Goal: Contribute content

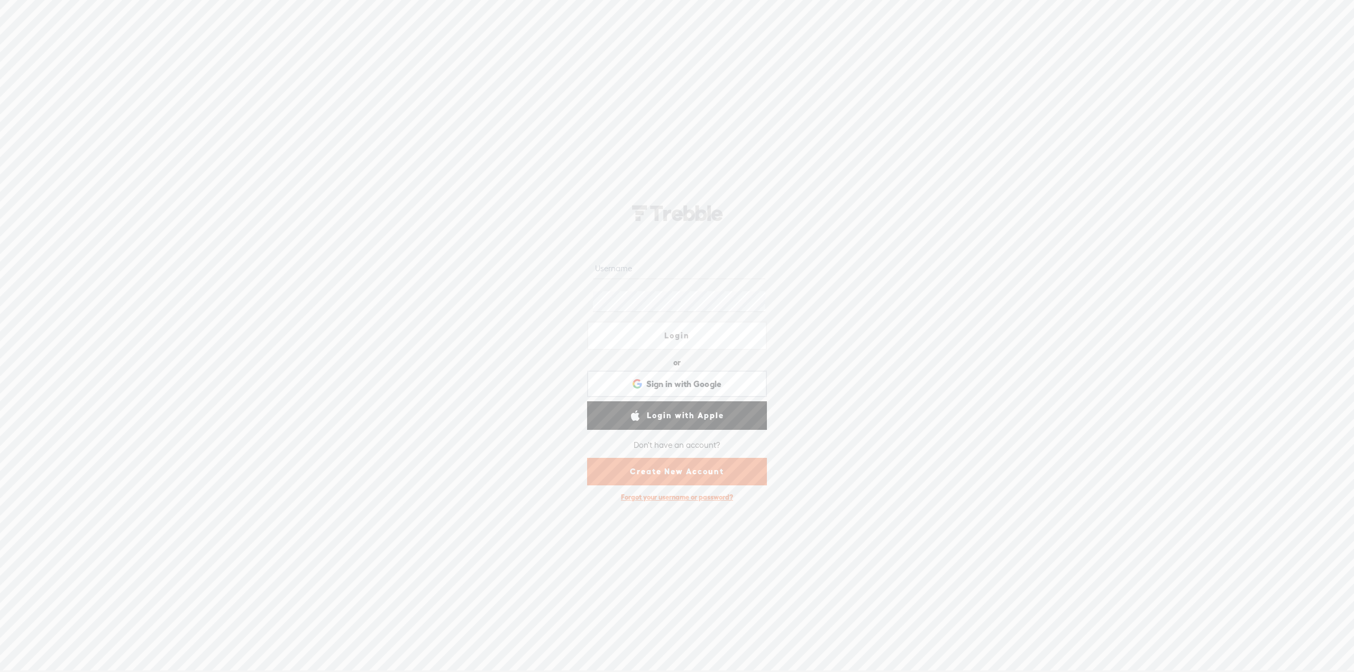
type input "tschoo"
click at [696, 339] on link "Login" at bounding box center [677, 336] width 180 height 29
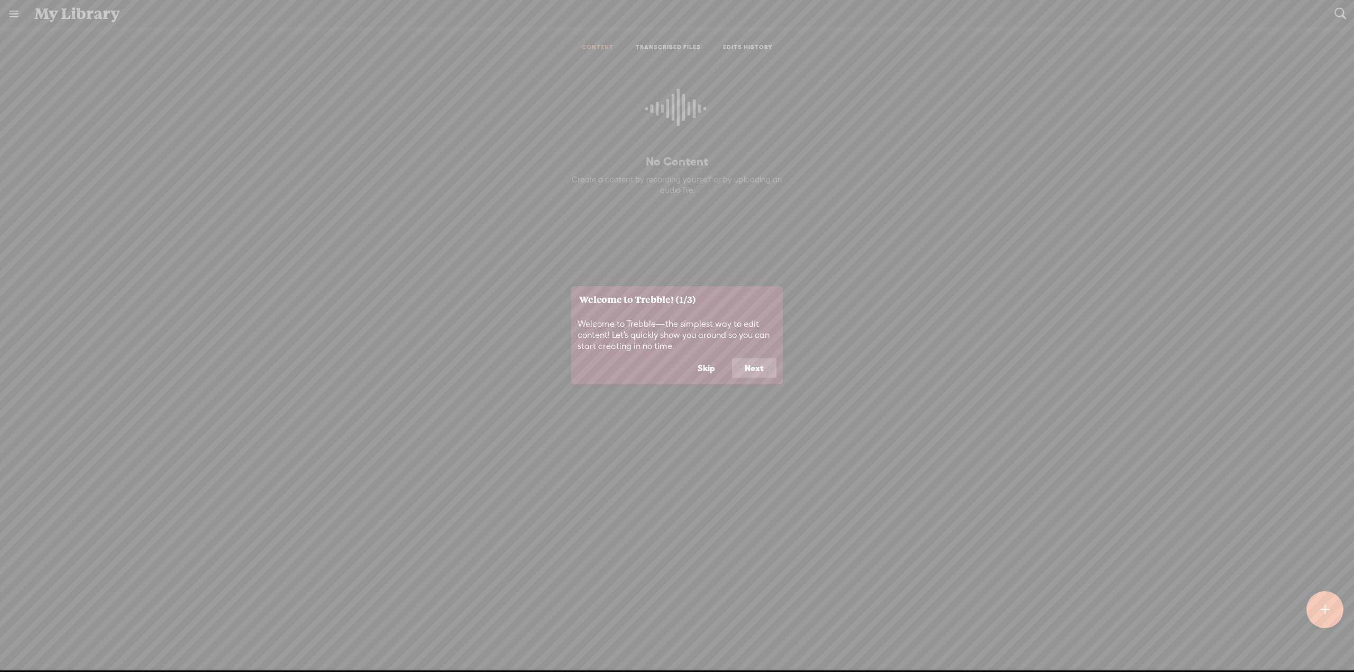
click at [756, 365] on button "Next" at bounding box center [754, 368] width 44 height 20
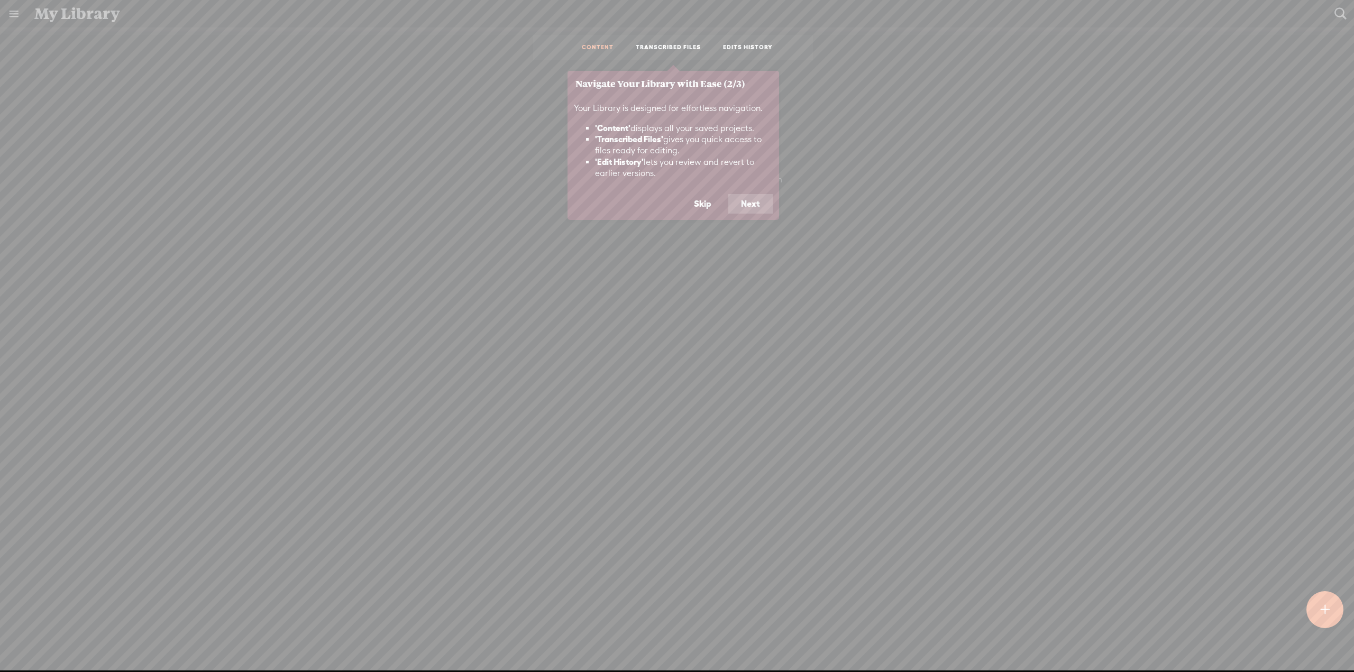
click at [758, 206] on button "Next" at bounding box center [750, 204] width 44 height 20
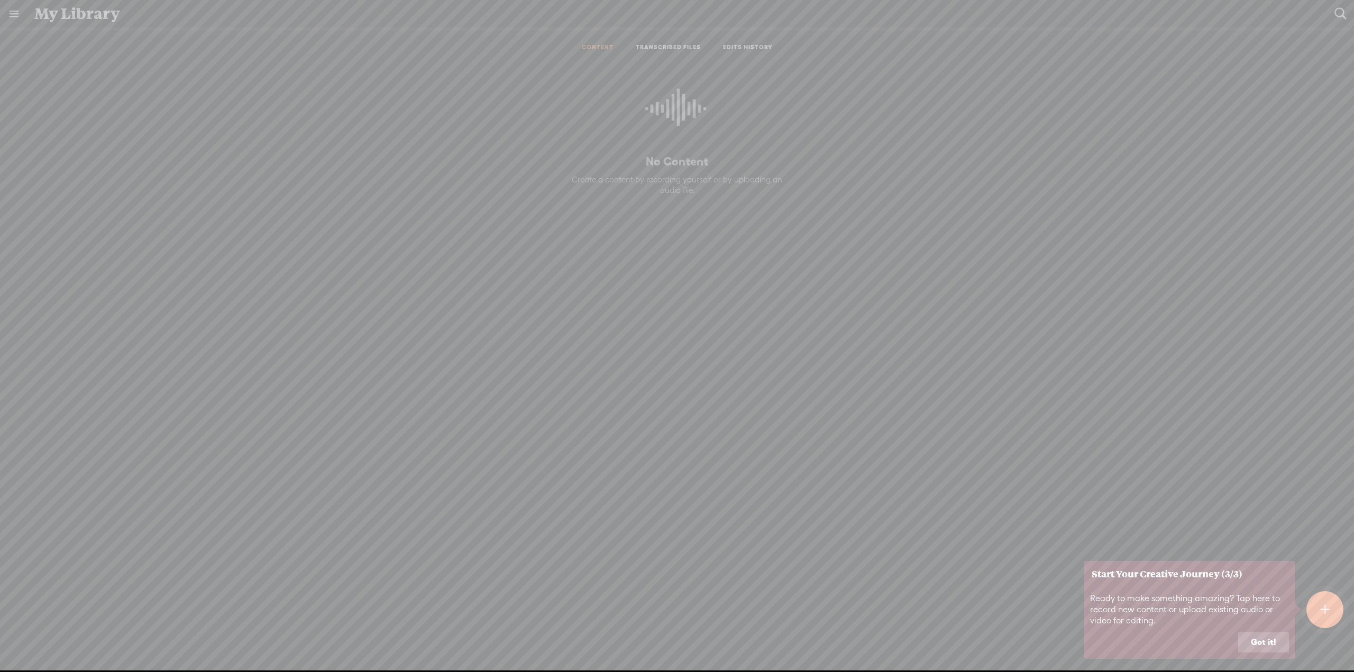
click at [1261, 641] on button "Got it!" at bounding box center [1263, 643] width 51 height 20
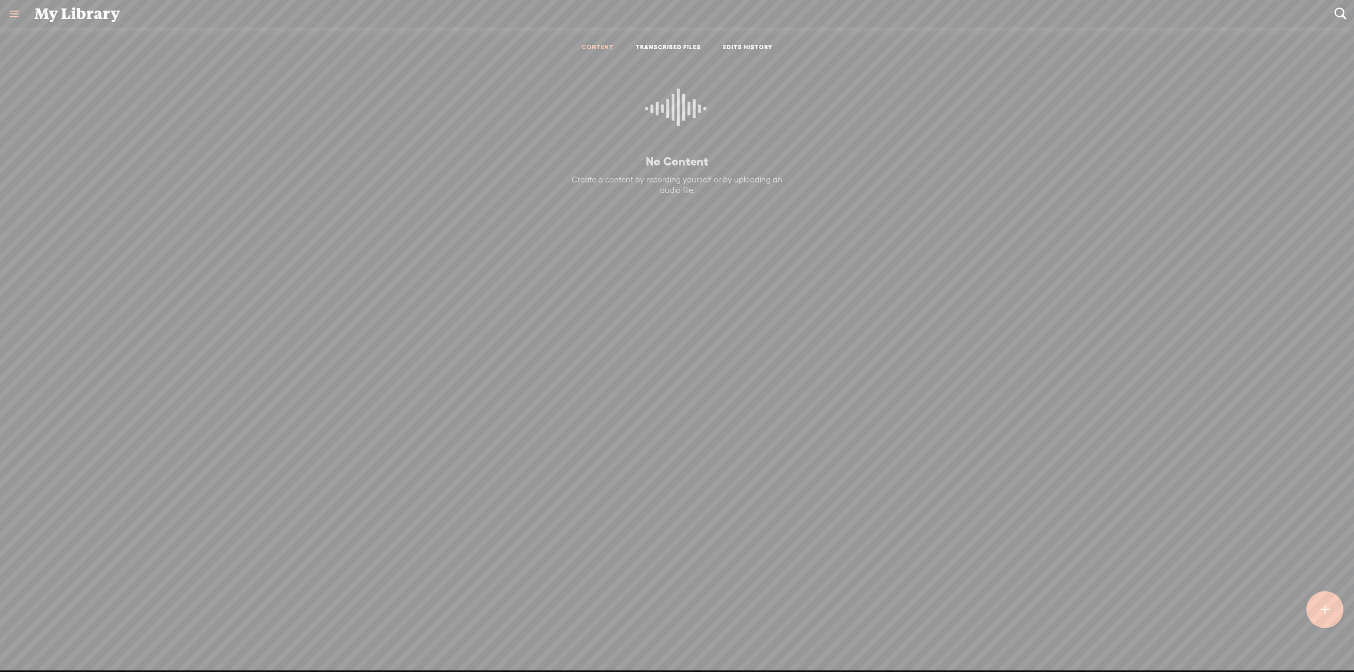
click at [1323, 609] on t at bounding box center [1325, 610] width 10 height 24
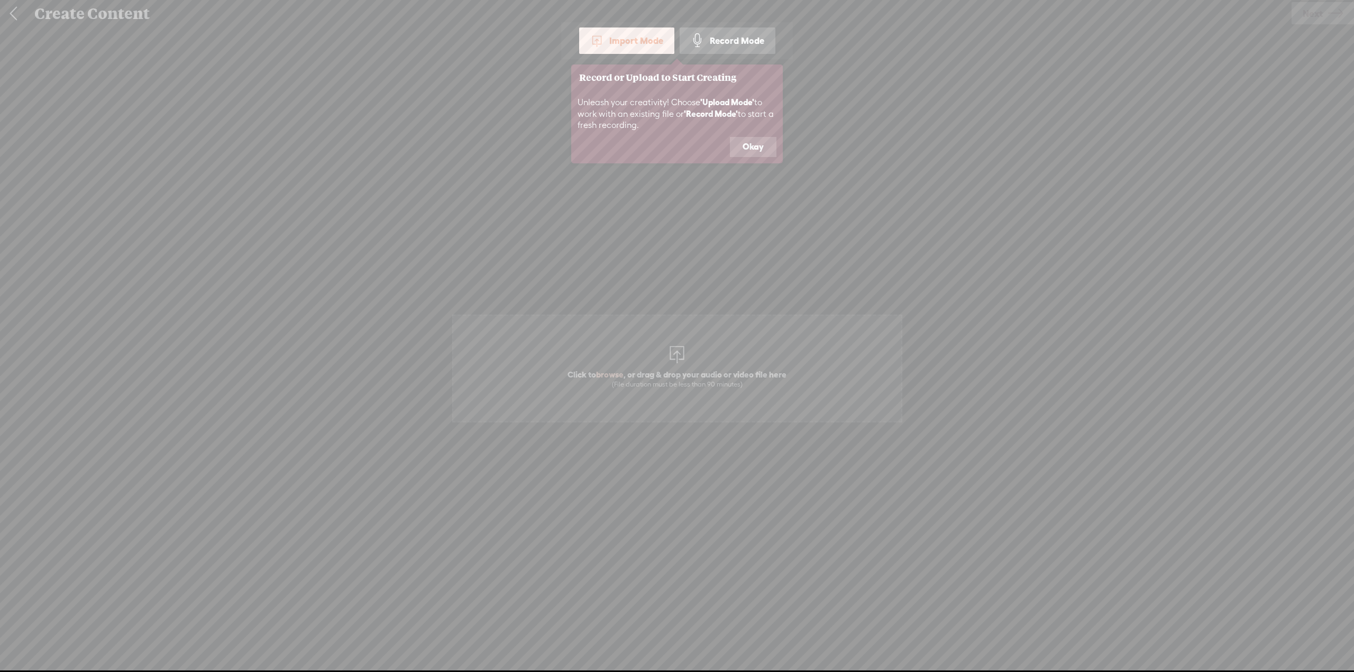
click at [771, 152] on button "Okay" at bounding box center [753, 147] width 47 height 20
